Goal: Task Accomplishment & Management: Use online tool/utility

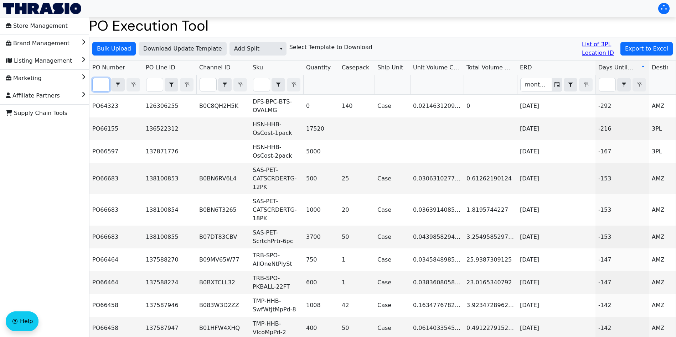
click at [97, 83] on input "Filter" at bounding box center [101, 84] width 17 height 13
paste input "PO67039"
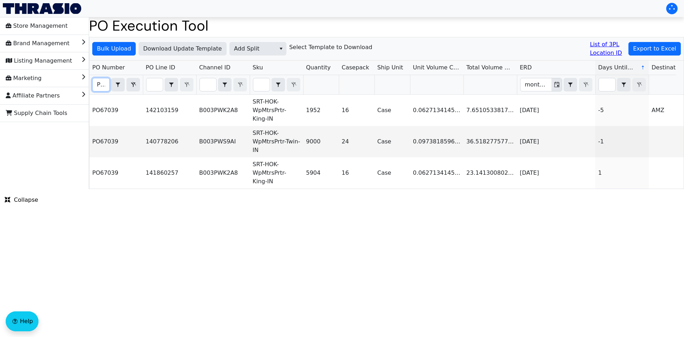
scroll to position [0, 17]
type input "PO67039"
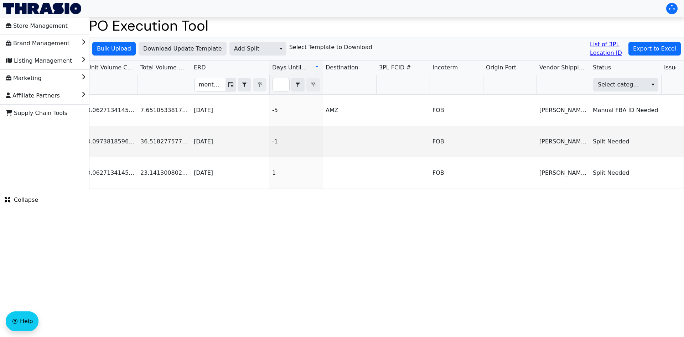
scroll to position [0, 0]
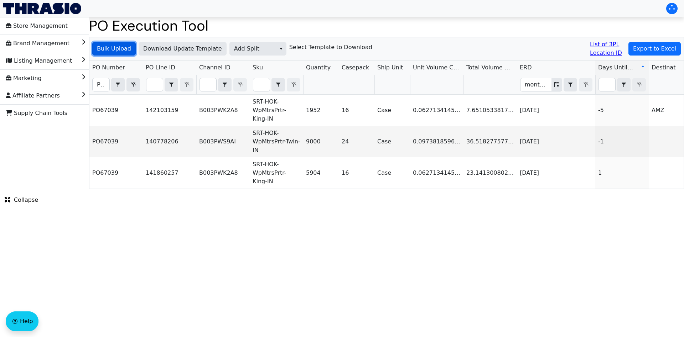
click at [120, 51] on span "Bulk Upload" at bounding box center [114, 49] width 34 height 9
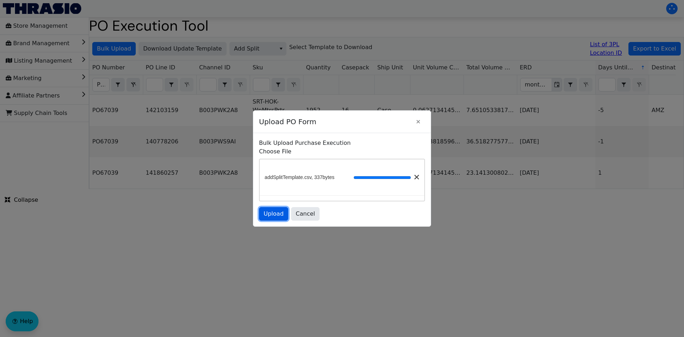
click at [277, 212] on span "Upload" at bounding box center [274, 214] width 20 height 9
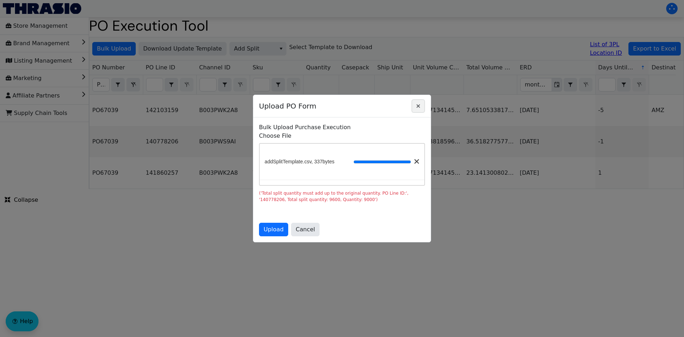
click at [415, 107] on icon "Close" at bounding box center [418, 106] width 9 height 6
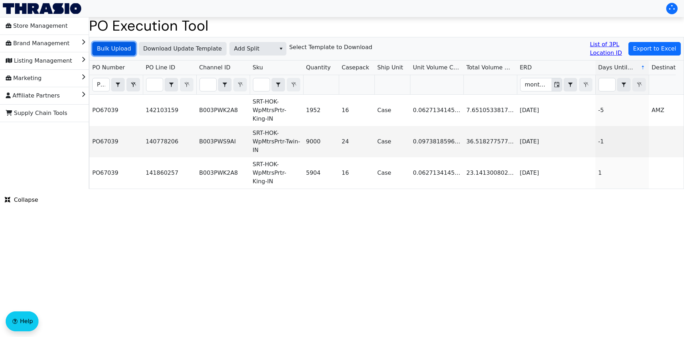
click at [115, 50] on span "Bulk Upload" at bounding box center [114, 49] width 34 height 9
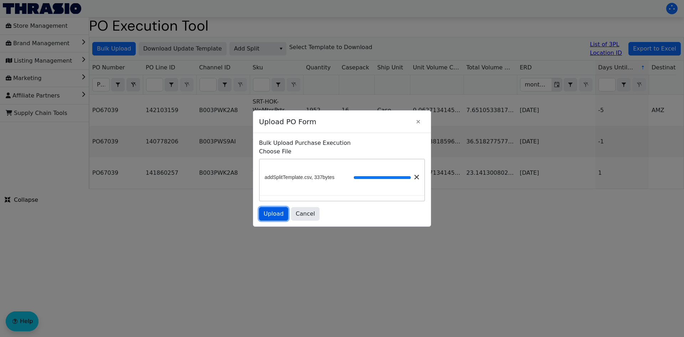
click at [273, 218] on span "Upload" at bounding box center [274, 214] width 20 height 9
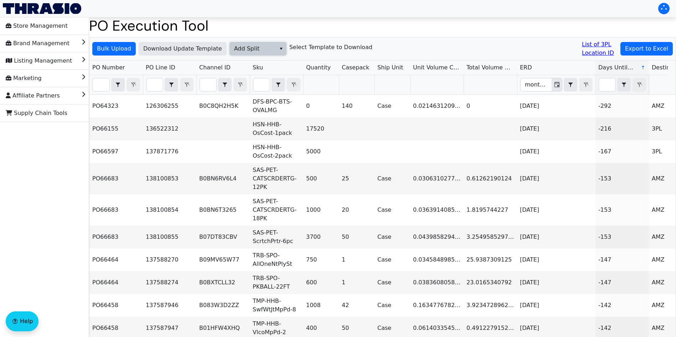
click at [253, 49] on span "Add Split" at bounding box center [252, 49] width 37 height 9
click at [268, 88] on li "Add FBA ID" at bounding box center [254, 84] width 56 height 11
click at [124, 50] on span "Bulk Upload" at bounding box center [114, 49] width 34 height 9
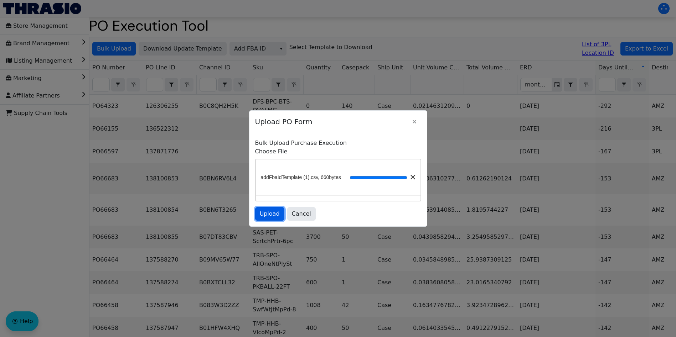
click at [265, 217] on span "Upload" at bounding box center [270, 214] width 20 height 9
